Goal: Check status: Check status

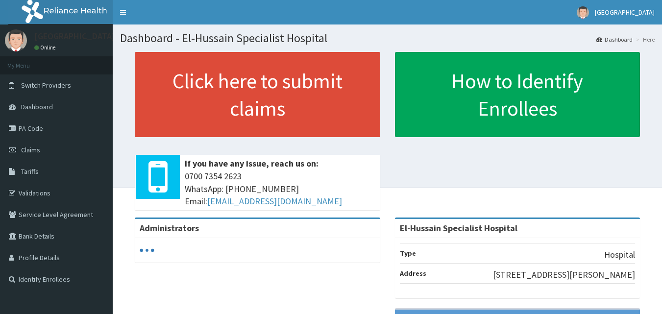
click at [384, 196] on div "Click here to submit claims If you have any issue, reach us on: 0700 7354 2623 …" at bounding box center [257, 135] width 260 height 166
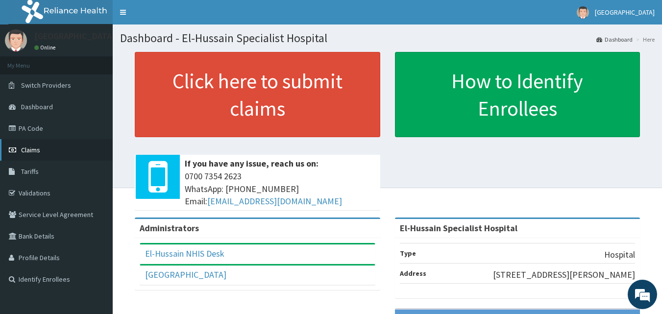
click at [52, 146] on link "Claims" at bounding box center [56, 150] width 113 height 22
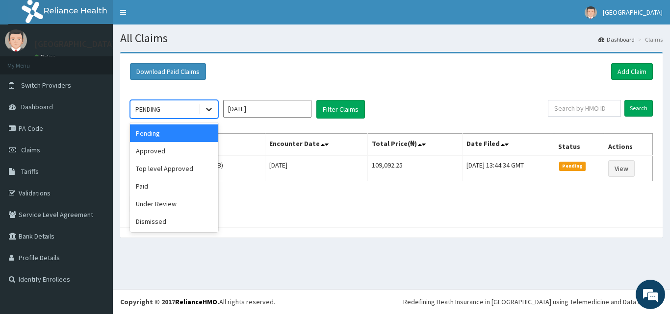
click at [211, 112] on icon at bounding box center [209, 109] width 10 height 10
drag, startPoint x: 181, startPoint y: 213, endPoint x: 181, endPoint y: 205, distance: 7.9
click at [181, 212] on div "Pending Approved Top level Approved Paid Under Review Dismissed" at bounding box center [174, 178] width 88 height 110
click at [181, 205] on div "Under Review" at bounding box center [174, 204] width 88 height 18
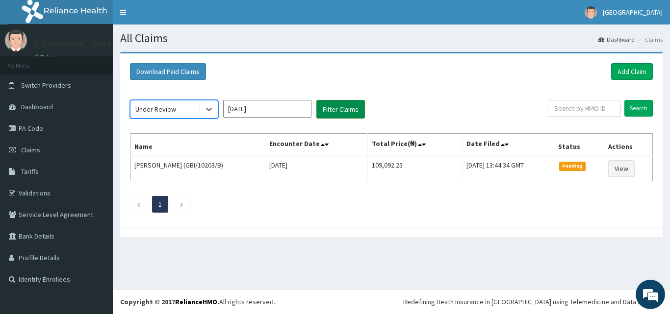
click at [328, 112] on button "Filter Claims" at bounding box center [340, 109] width 49 height 19
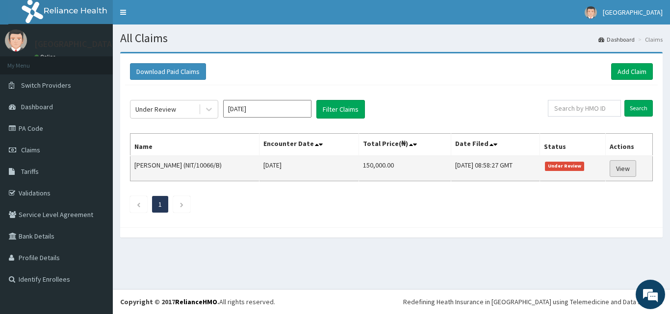
click at [627, 171] on link "View" at bounding box center [622, 168] width 26 height 17
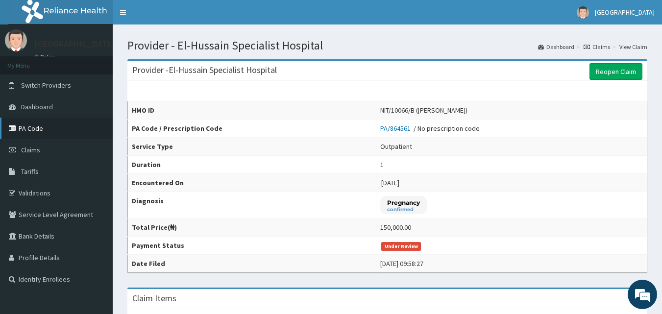
click at [55, 127] on link "PA Code" at bounding box center [56, 129] width 113 height 22
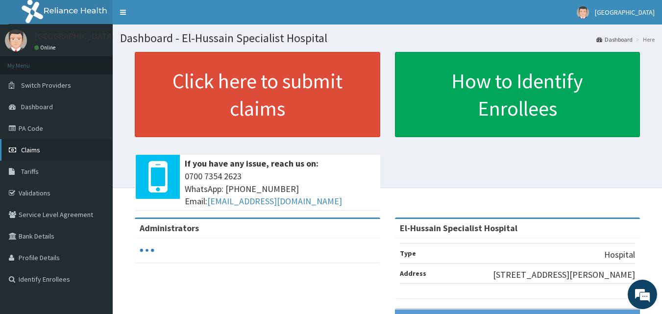
click at [41, 154] on link "Claims" at bounding box center [56, 150] width 113 height 22
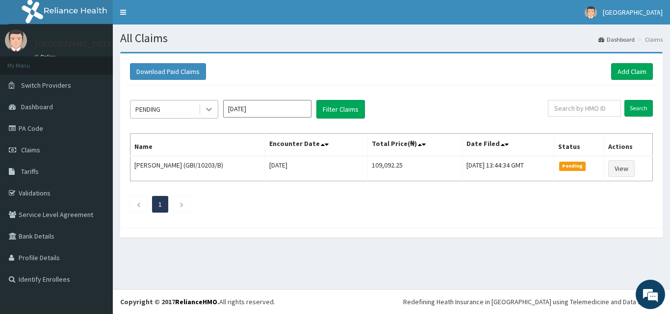
click at [206, 113] on icon at bounding box center [209, 109] width 10 height 10
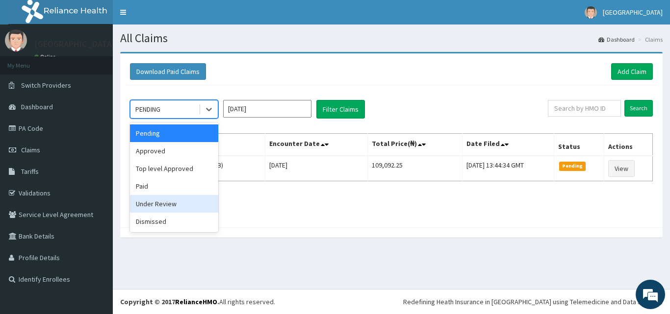
click at [182, 206] on div "Under Review" at bounding box center [174, 204] width 88 height 18
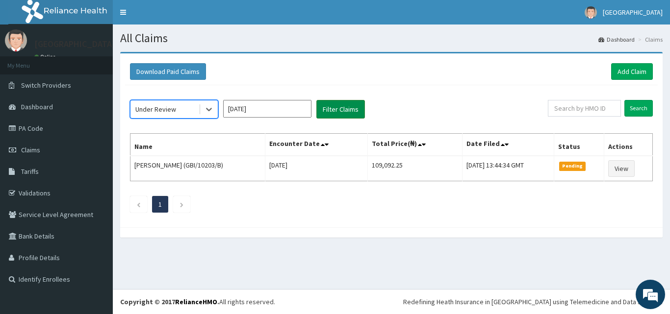
click at [338, 104] on button "Filter Claims" at bounding box center [340, 109] width 49 height 19
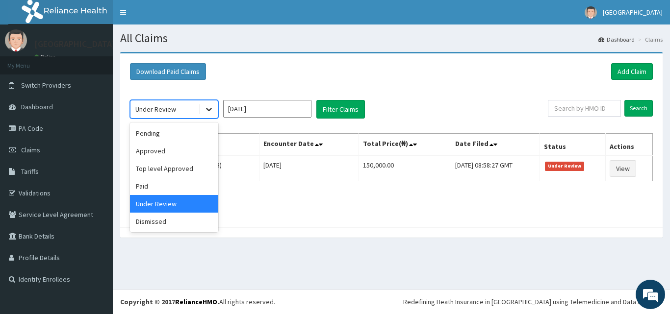
click at [204, 107] on icon at bounding box center [209, 109] width 10 height 10
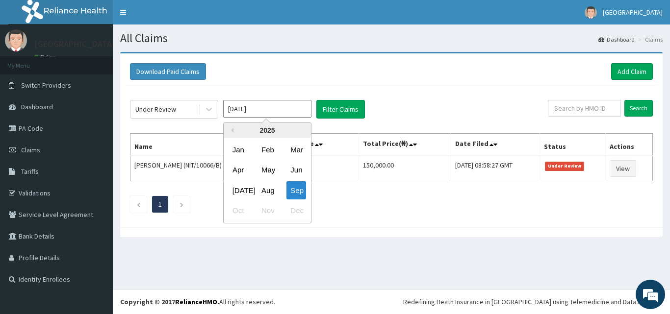
click at [269, 106] on input "[DATE]" at bounding box center [267, 109] width 88 height 18
click at [267, 188] on div "Aug" at bounding box center [267, 190] width 20 height 18
type input "[DATE]"
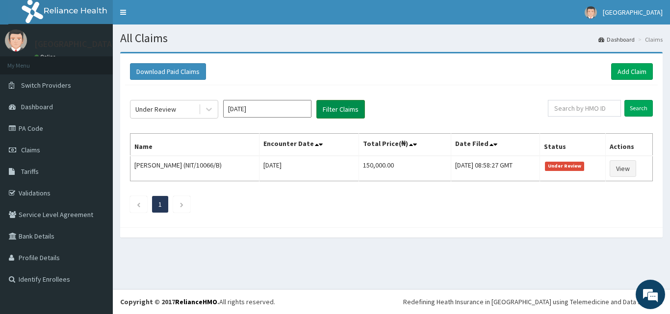
click at [333, 108] on button "Filter Claims" at bounding box center [340, 109] width 49 height 19
